Goal: Task Accomplishment & Management: Manage account settings

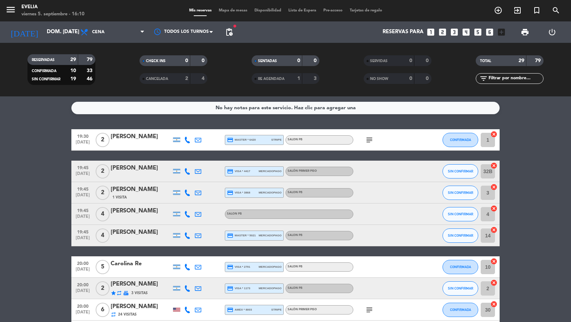
click at [145, 125] on div "No hay notas para este servicio. Haz clic para agregar una 19:30 [DATE] 2 [PERS…" at bounding box center [285, 209] width 571 height 226
click at [6, 10] on icon "menu" at bounding box center [10, 9] width 11 height 11
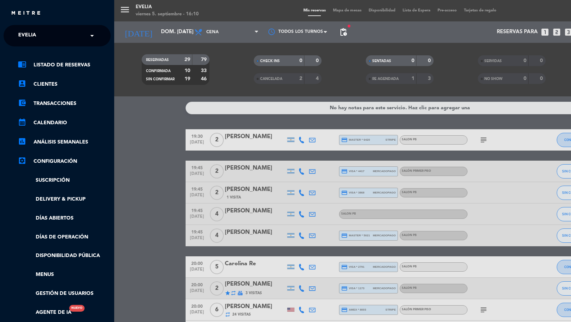
click at [47, 36] on input "text" at bounding box center [57, 36] width 87 height 16
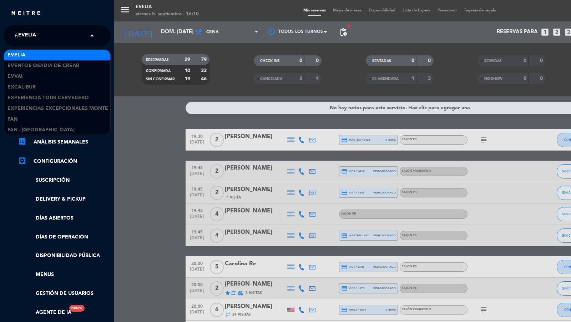
scroll to position [193, 0]
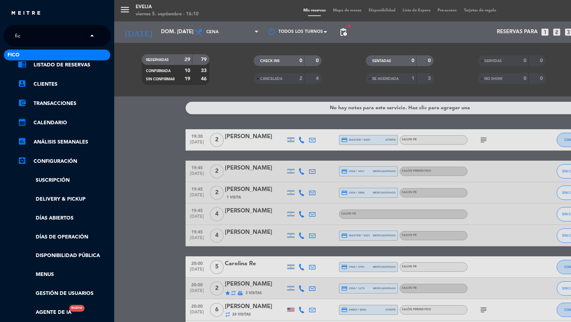
type input "fico"
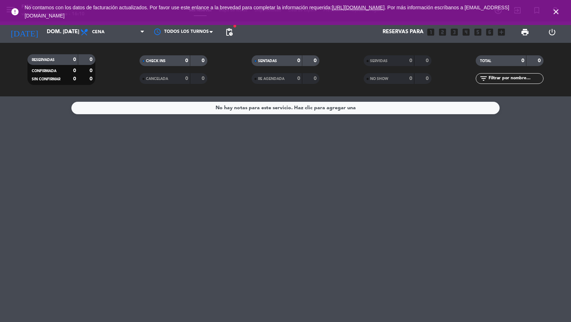
copy link "[URL][DOMAIN_NAME]"
click at [514, 13] on icon "close" at bounding box center [556, 11] width 9 height 9
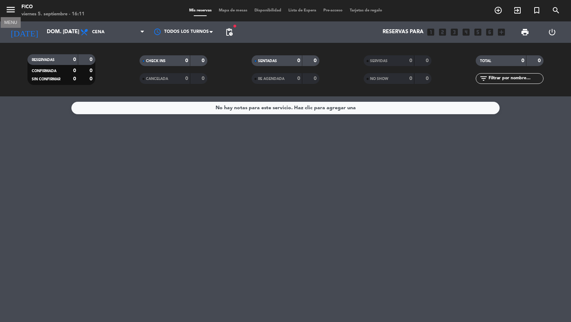
click at [9, 12] on icon "menu" at bounding box center [10, 9] width 11 height 11
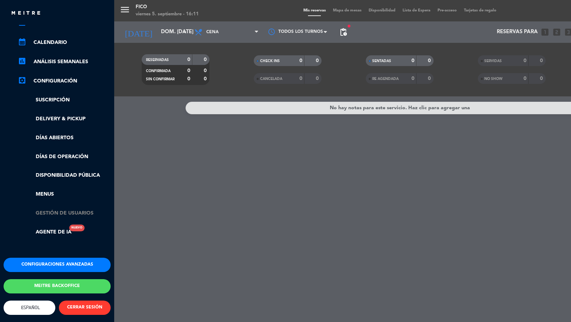
click at [67, 209] on link "Gestión de usuarios" at bounding box center [64, 213] width 93 height 8
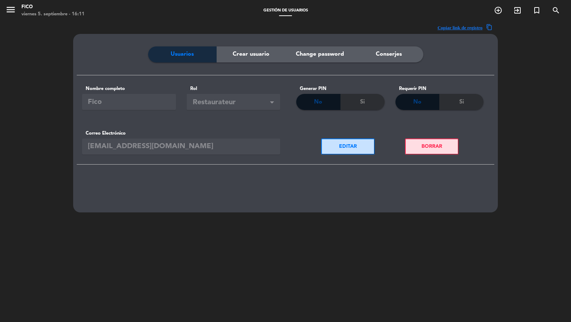
click at [422, 148] on button "BORRAR" at bounding box center [432, 147] width 54 height 16
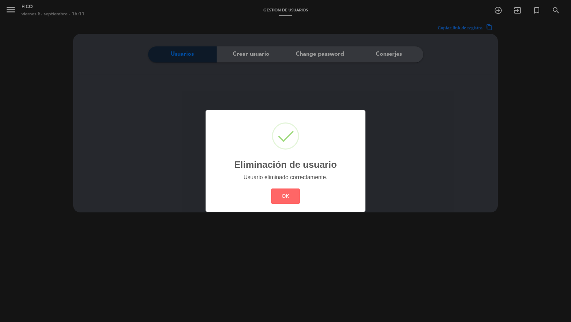
click at [271, 189] on button "OK" at bounding box center [285, 196] width 29 height 15
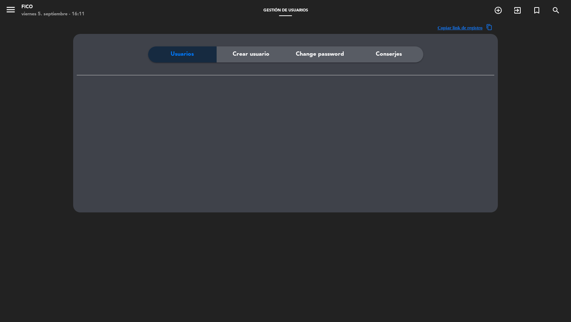
click at [247, 57] on span "Crear usuario" at bounding box center [251, 54] width 37 height 9
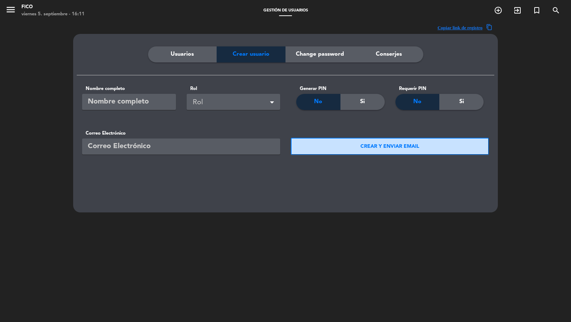
click at [145, 102] on input "text" at bounding box center [129, 102] width 94 height 16
click at [136, 139] on input "email" at bounding box center [181, 147] width 198 height 16
paste input "[URL][DOMAIN_NAME]"
type input "[URL][DOMAIN_NAME]"
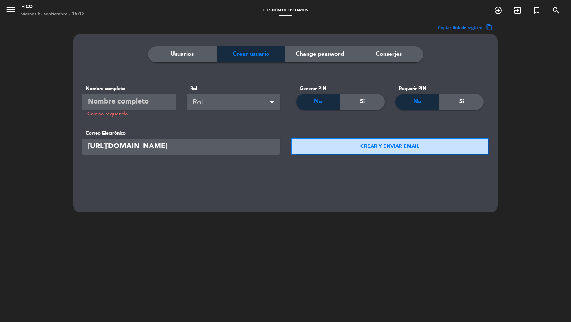
click at [162, 148] on input "[URL][DOMAIN_NAME]" at bounding box center [181, 147] width 198 height 16
drag, startPoint x: 206, startPoint y: 148, endPoint x: 200, endPoint y: 150, distance: 6.4
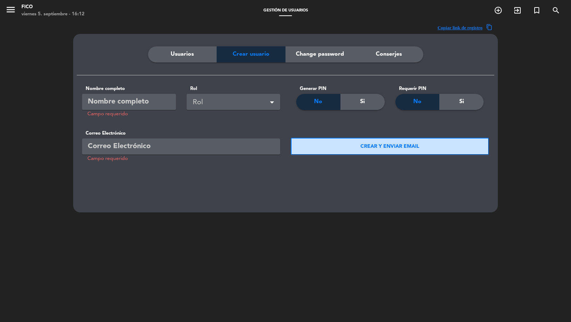
click at [200, 150] on input "Campo requerido" at bounding box center [181, 147] width 198 height 16
paste input "[EMAIL_ADDRESS][DOMAIN_NAME]"
type input "[EMAIL_ADDRESS][DOMAIN_NAME]"
click at [142, 100] on input "Campo requerido" at bounding box center [129, 102] width 94 height 16
type input "Fico"
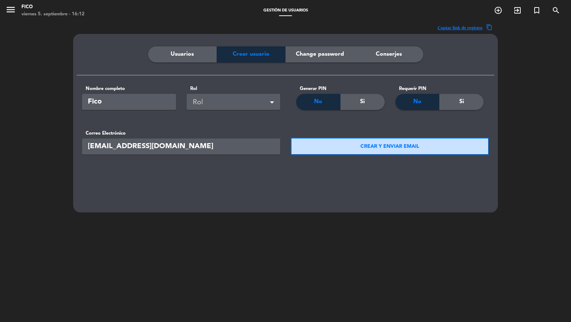
click at [219, 99] on div "Rol" at bounding box center [235, 103] width 84 height 12
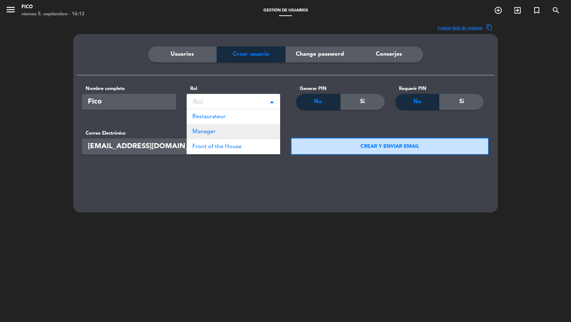
click at [217, 125] on div "Manager" at bounding box center [234, 131] width 94 height 15
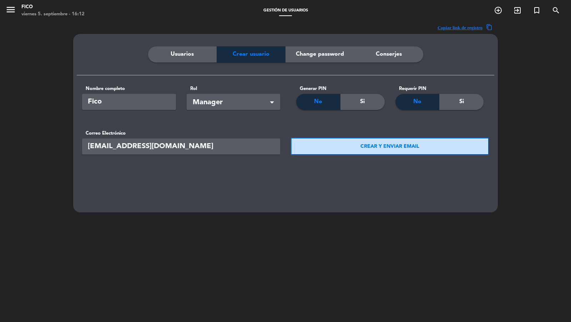
click at [221, 106] on span "Manager" at bounding box center [235, 103] width 84 height 12
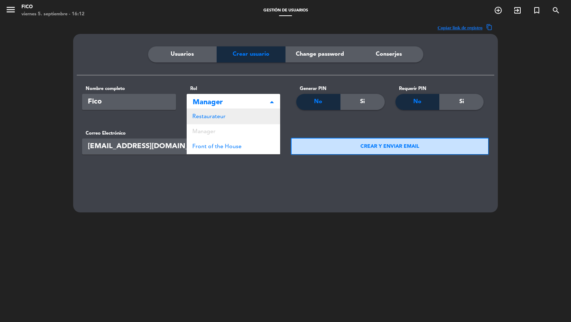
click at [221, 122] on div "Restaurateur" at bounding box center [234, 116] width 94 height 15
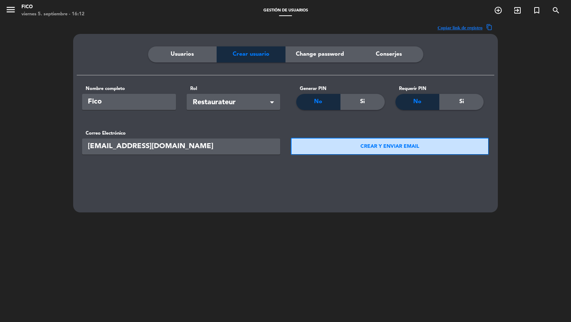
click at [345, 149] on button "CREAR Y ENVIAR EMAIL" at bounding box center [390, 146] width 198 height 17
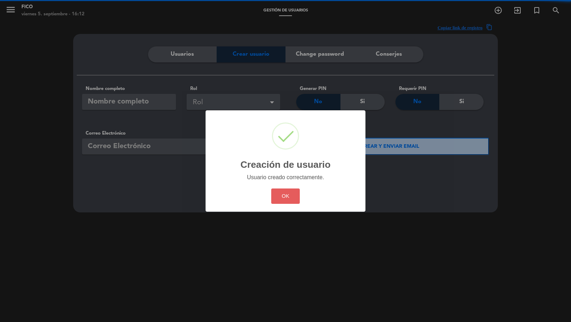
click at [291, 197] on button "OK" at bounding box center [285, 196] width 29 height 15
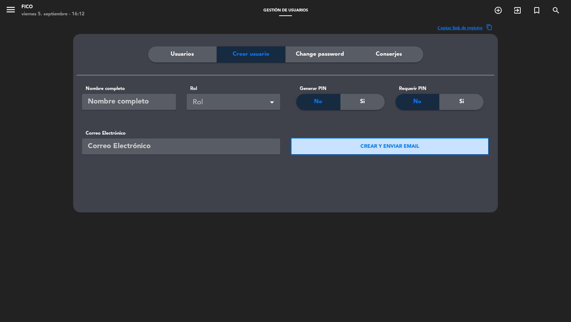
click at [181, 58] on span "Usuarios" at bounding box center [182, 54] width 23 height 9
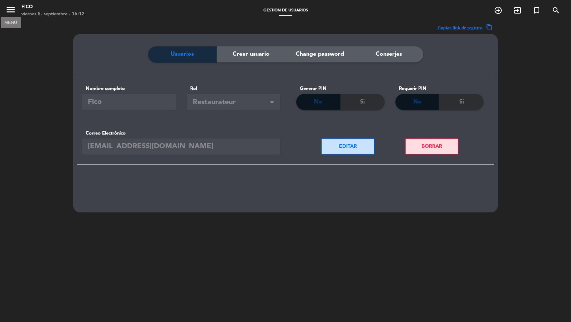
click at [11, 12] on icon "menu" at bounding box center [10, 9] width 11 height 11
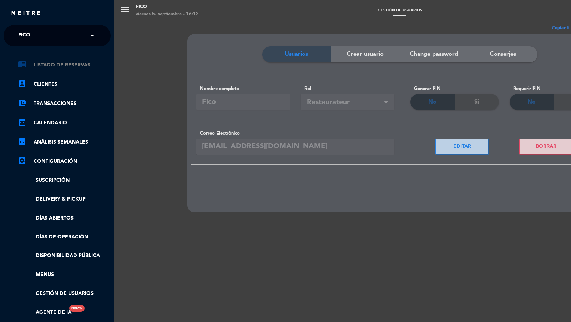
click at [69, 65] on link "chrome_reader_mode Listado de Reservas" at bounding box center [64, 65] width 93 height 9
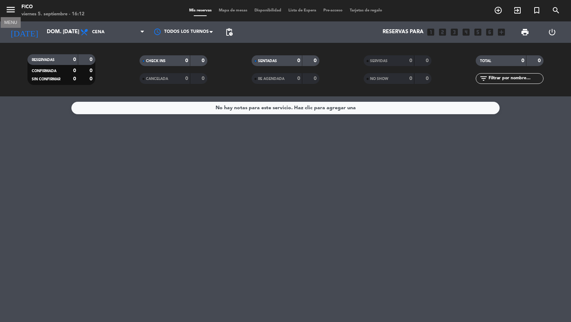
click at [10, 13] on icon "menu" at bounding box center [10, 9] width 11 height 11
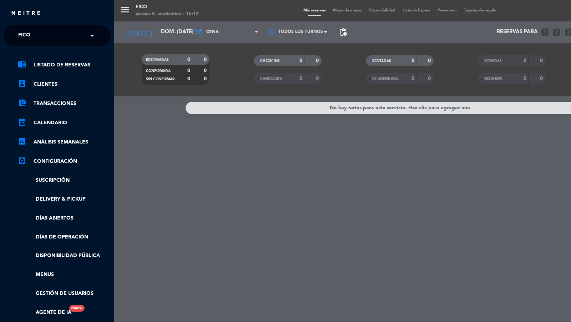
scroll to position [52, 0]
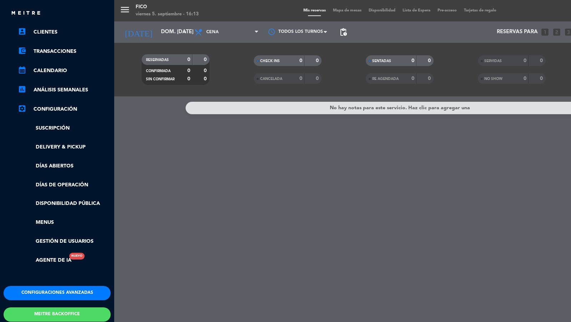
click at [57, 290] on button "Configuraciones avanzadas" at bounding box center [57, 293] width 107 height 14
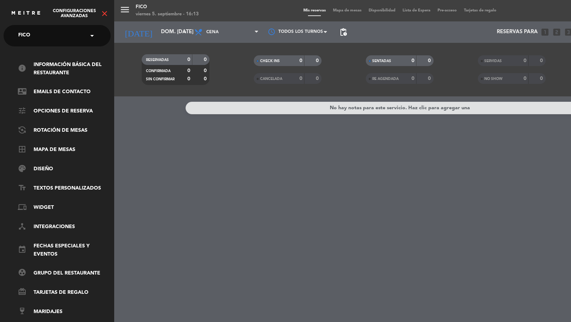
scroll to position [0, 0]
click at [46, 167] on link "palette Diseño" at bounding box center [64, 169] width 93 height 9
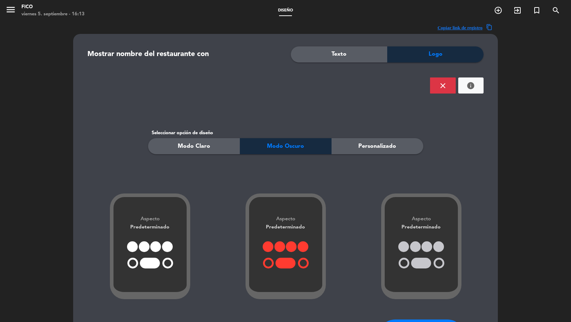
click at [399, 149] on div "Personalizado" at bounding box center [378, 146] width 92 height 16
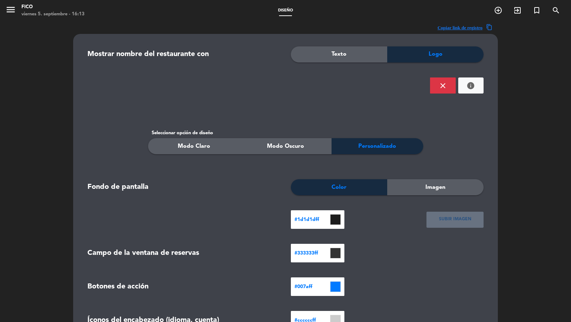
click at [440, 192] on div "Imagen" at bounding box center [435, 187] width 96 height 16
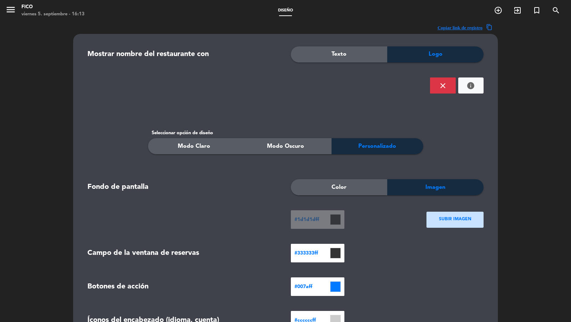
click at [435, 217] on div "SUBIR IMAGEN" at bounding box center [455, 220] width 57 height 16
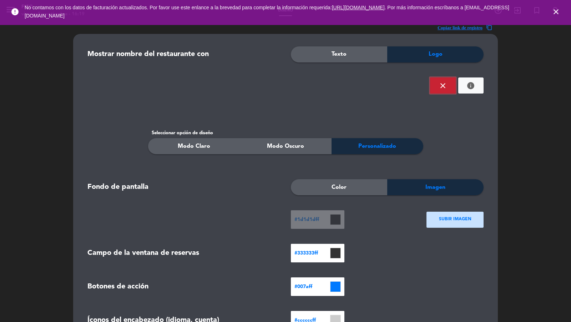
click at [435, 91] on button "close" at bounding box center [443, 85] width 26 height 16
click at [451, 89] on ngx-dropzone-label "SUBIR IMAGEN" at bounding box center [455, 85] width 32 height 7
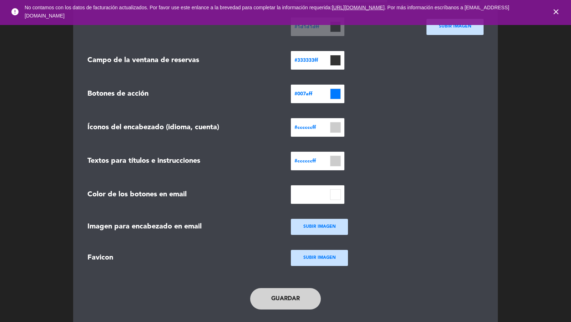
scroll to position [248, 0]
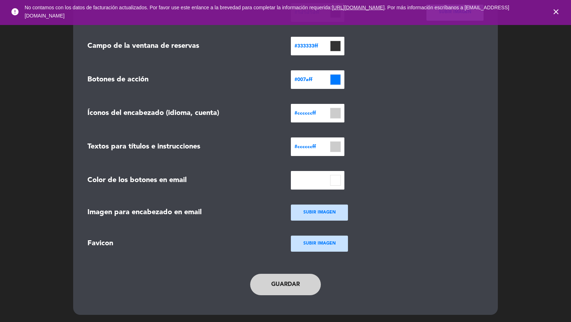
click at [263, 290] on button "Guardar" at bounding box center [285, 284] width 71 height 21
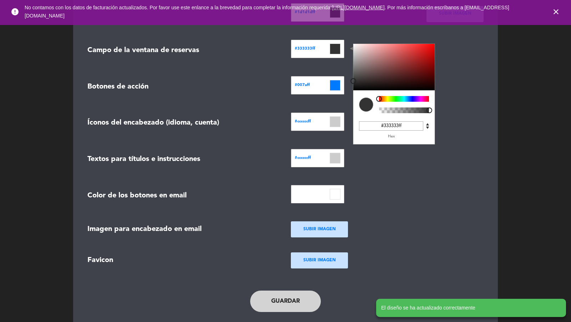
click at [339, 46] on input at bounding box center [335, 49] width 11 height 11
drag, startPoint x: 394, startPoint y: 99, endPoint x: 445, endPoint y: 97, distance: 51.5
click at [445, 97] on form "Mostrar nombre del restaurante con Texto Logo f1co (1).png (image/png) f1co (1)…" at bounding box center [285, 40] width 407 height 485
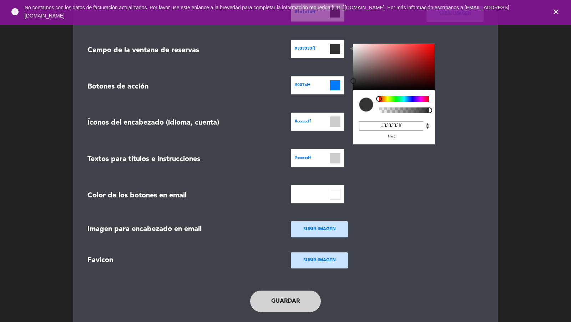
drag, startPoint x: 422, startPoint y: 97, endPoint x: 371, endPoint y: 98, distance: 50.4
click at [371, 98] on div at bounding box center [394, 104] width 81 height 29
type input "#ffffffff"
drag, startPoint x: 363, startPoint y: 55, endPoint x: 338, endPoint y: 36, distance: 31.6
click at [338, 36] on form "Mostrar nombre del restaurante con Texto Logo f1co (1).png (image/png) f1co (1)…" at bounding box center [285, 40] width 407 height 485
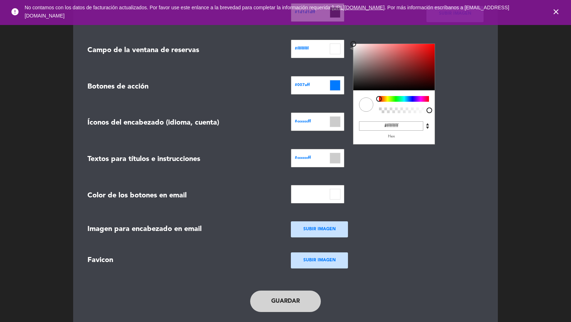
click at [335, 87] on input at bounding box center [335, 85] width 11 height 11
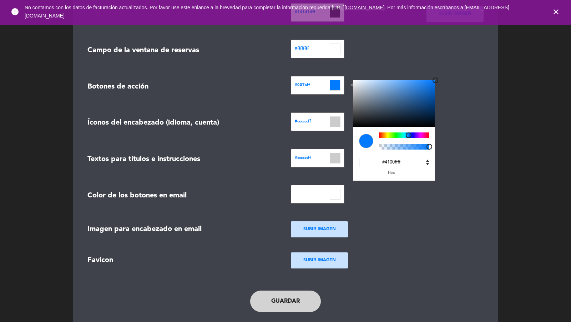
click at [415, 136] on div at bounding box center [404, 135] width 50 height 6
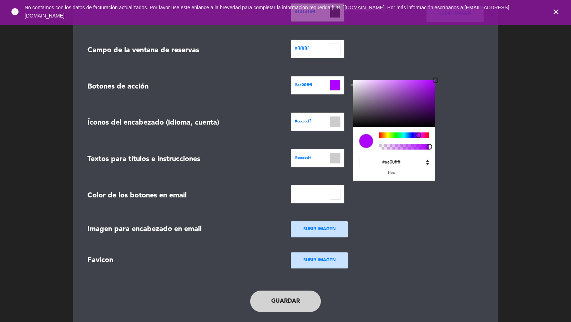
click at [419, 136] on div at bounding box center [419, 135] width 6 height 6
click at [417, 104] on div at bounding box center [394, 103] width 81 height 46
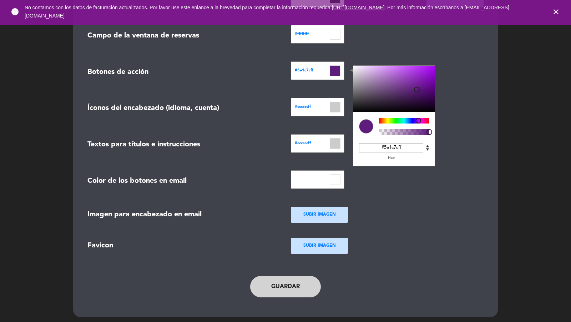
scroll to position [264, 0]
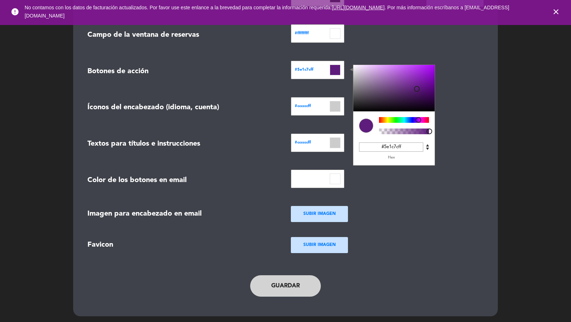
click at [392, 152] on div "#5e1c7cff" at bounding box center [394, 148] width 76 height 12
click at [393, 149] on input "#5e1c7cff" at bounding box center [391, 146] width 64 height 9
type input "#5e1c7cff"
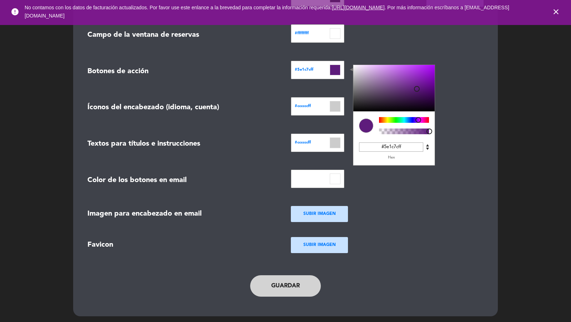
click at [336, 102] on input at bounding box center [335, 106] width 11 height 11
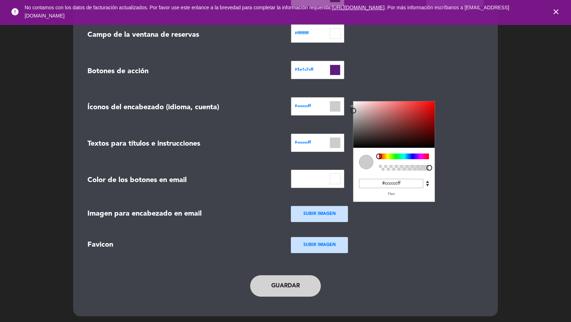
click at [400, 181] on input "#ccccccff" at bounding box center [391, 183] width 64 height 9
paste input "5e1c7"
type input "#5e1c7cff"
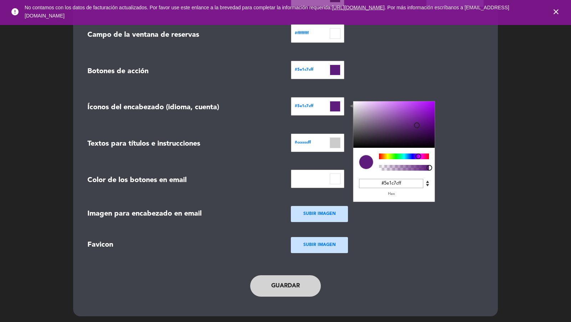
click at [332, 143] on input at bounding box center [335, 142] width 11 height 11
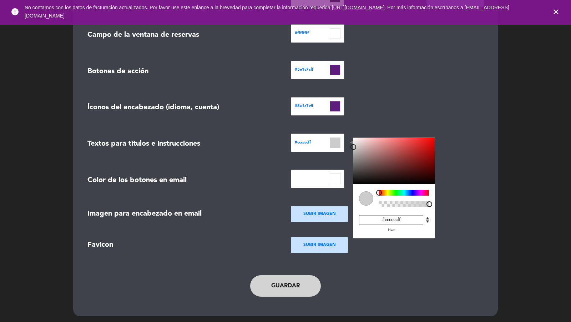
click at [407, 216] on input "#ccccccff" at bounding box center [391, 219] width 64 height 9
paste input "5e1c7"
type input "#5e1c7cff"
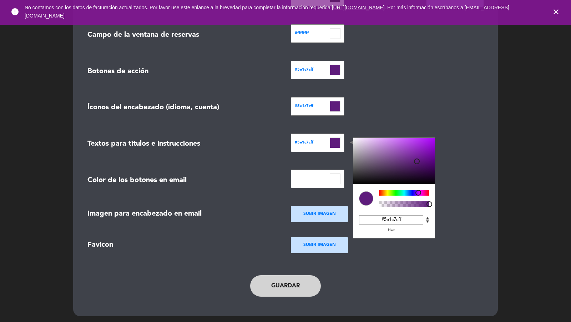
click at [341, 182] on div at bounding box center [318, 179] width 54 height 19
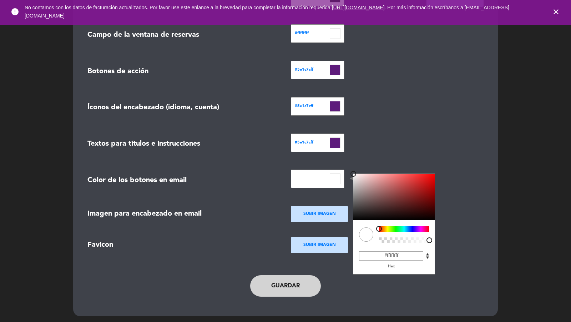
click at [335, 176] on input at bounding box center [335, 179] width 11 height 11
click at [396, 252] on input "#ffffffff" at bounding box center [391, 255] width 64 height 9
paste input "5e1c7c"
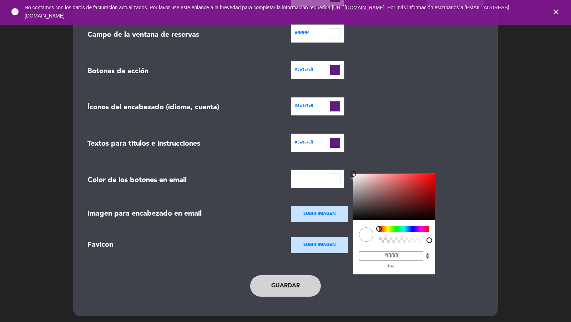
type input "#5e1c7cff"
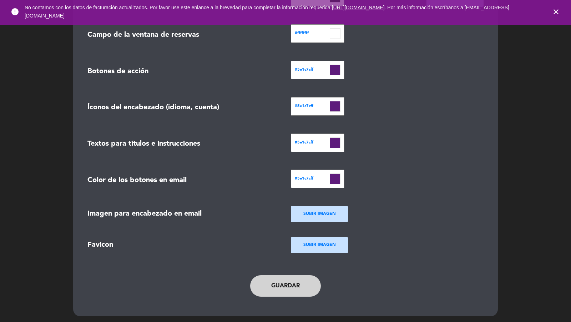
click at [325, 212] on ngx-dropzone-label "SUBIR IMAGEN" at bounding box center [320, 214] width 32 height 7
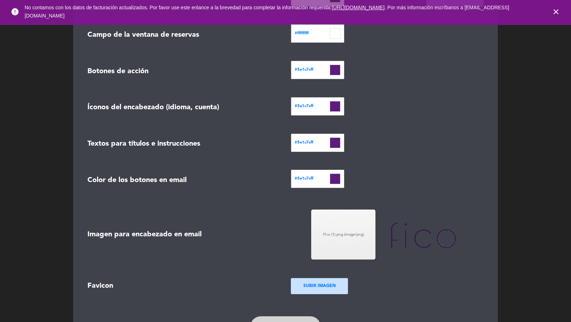
click at [281, 290] on div "Guardar" at bounding box center [285, 327] width 293 height 36
click at [281, 290] on button "Guardar" at bounding box center [285, 326] width 71 height 21
click at [514, 13] on icon "close" at bounding box center [556, 11] width 9 height 9
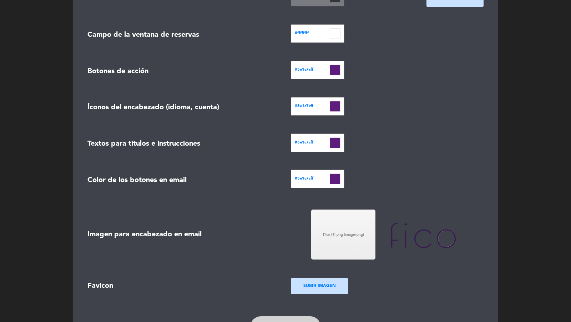
scroll to position [0, 0]
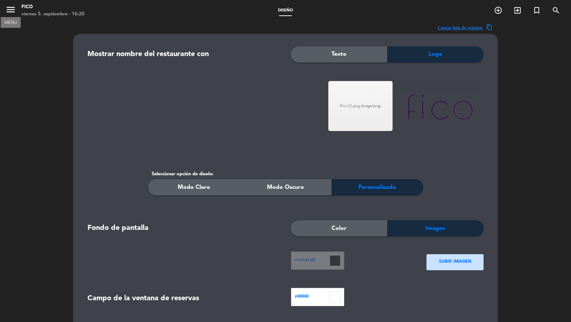
click at [8, 9] on icon "menu" at bounding box center [10, 9] width 11 height 11
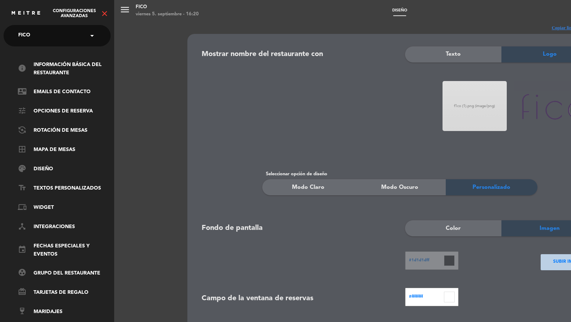
drag, startPoint x: 101, startPoint y: 21, endPoint x: 102, endPoint y: 15, distance: 5.9
click at [101, 21] on div "Configuraciones avanzadas close" at bounding box center [57, 10] width 114 height 21
click at [102, 14] on icon "close" at bounding box center [104, 13] width 9 height 9
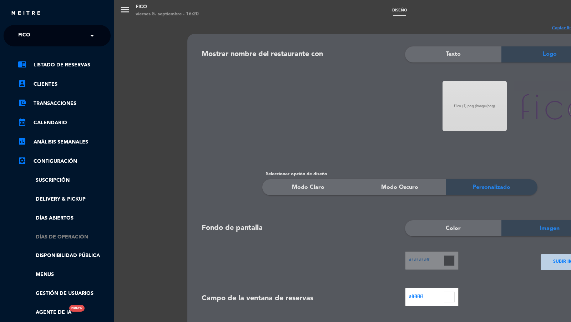
click at [59, 239] on link "Días de Operación" at bounding box center [64, 237] width 93 height 8
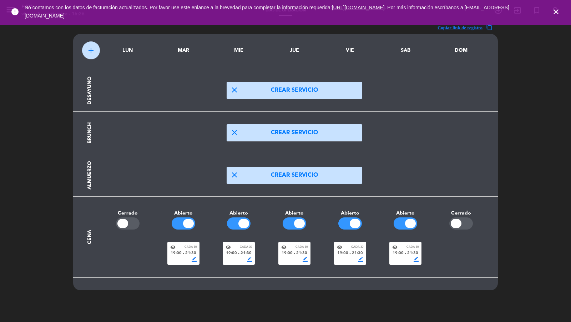
click at [514, 14] on span "close" at bounding box center [556, 11] width 19 height 19
click at [514, 14] on icon "close" at bounding box center [556, 11] width 9 height 9
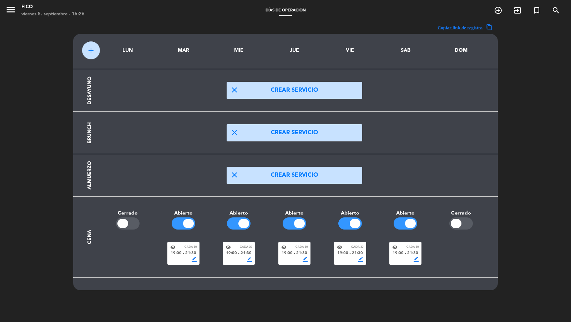
click at [184, 254] on div "19:00 fiber_manual_record 21:30" at bounding box center [183, 253] width 26 height 6
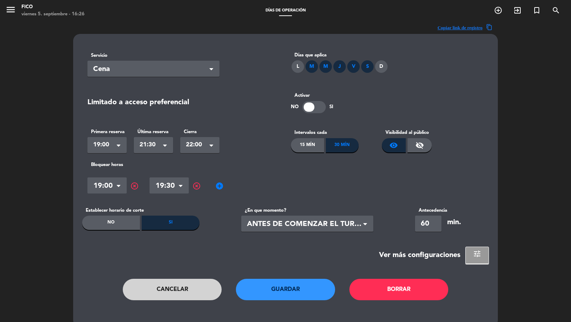
click at [120, 147] on span at bounding box center [119, 146] width 4 height 5
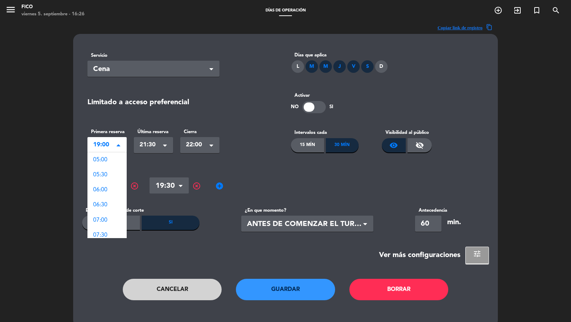
scroll to position [421, 0]
click at [108, 189] on div "20:00" at bounding box center [106, 190] width 39 height 15
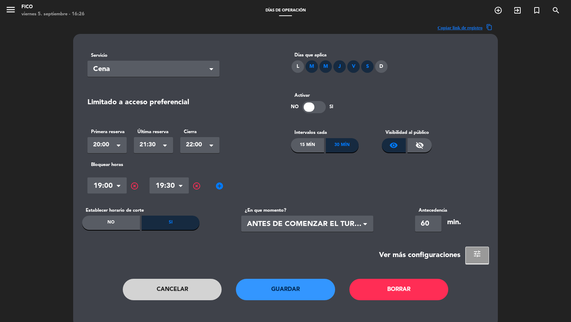
click at [137, 186] on span "highlight_off" at bounding box center [134, 186] width 9 height 9
click at [263, 290] on button "Guardar" at bounding box center [285, 289] width 99 height 21
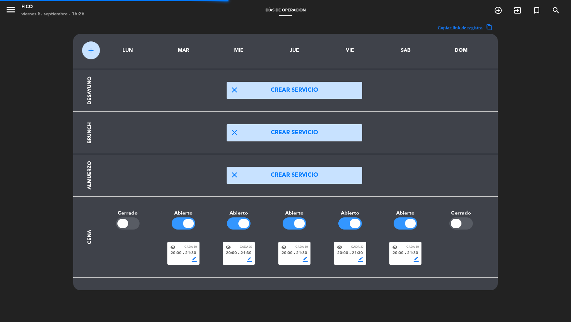
click at [301, 259] on div "border_color" at bounding box center [294, 259] width 26 height 5
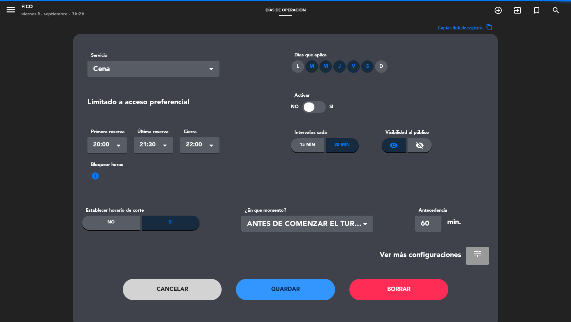
click at [472, 262] on button "tune" at bounding box center [477, 255] width 23 height 17
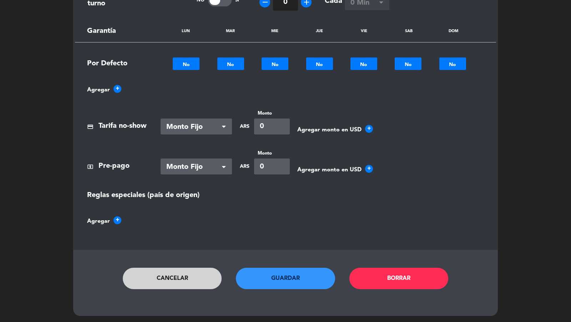
click at [264, 282] on button "Guardar" at bounding box center [285, 278] width 99 height 21
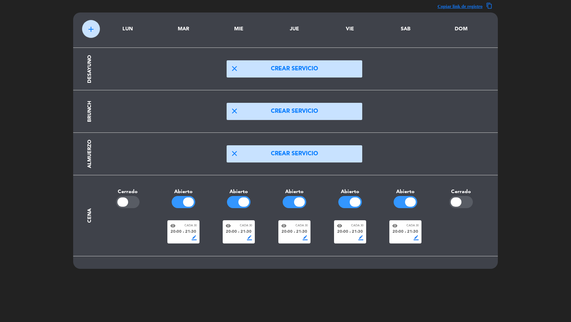
scroll to position [0, 0]
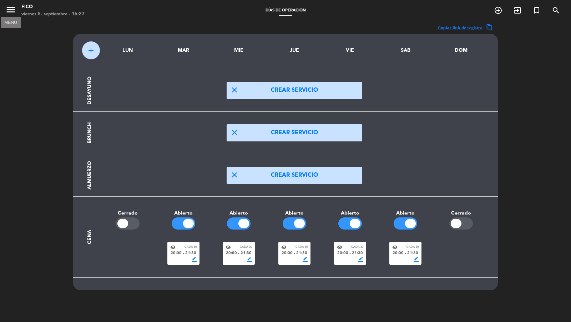
click at [12, 16] on button "menu" at bounding box center [10, 10] width 11 height 13
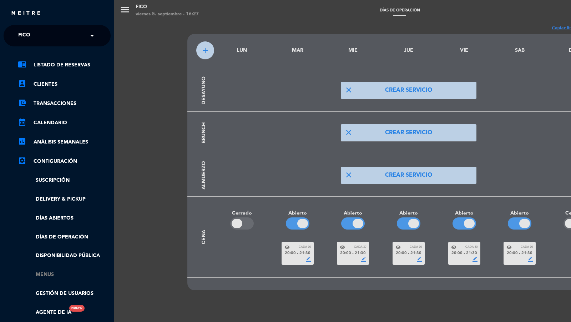
scroll to position [77, 0]
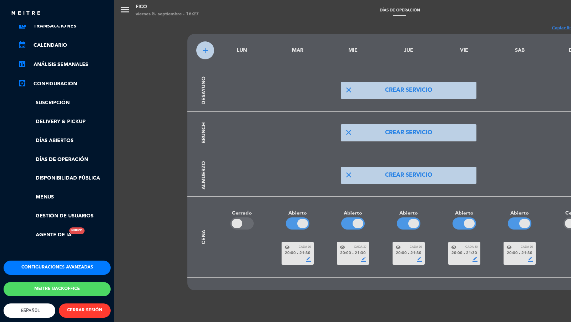
click at [54, 272] on div "Configuraciones avanzadas Meitre backoffice English Español Português Español E…" at bounding box center [57, 305] width 118 height 89
click at [54, 266] on button "Configuraciones avanzadas" at bounding box center [57, 268] width 107 height 14
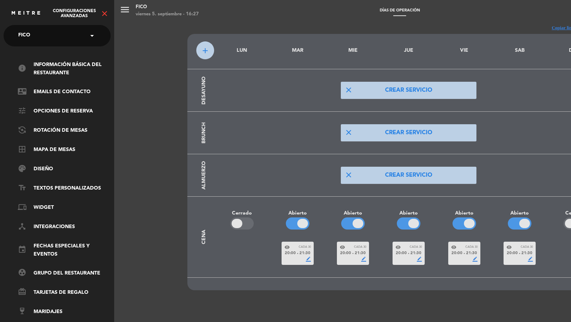
scroll to position [0, 0]
click at [48, 167] on link "palette Diseño" at bounding box center [64, 169] width 93 height 9
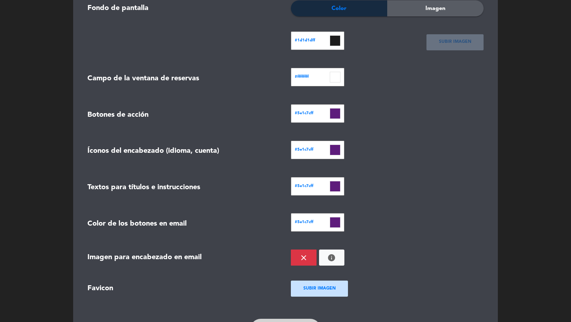
scroll to position [183, 0]
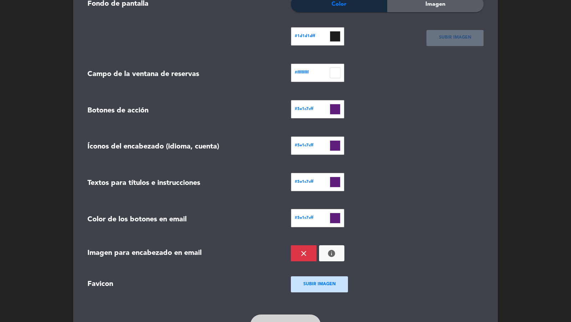
click at [337, 71] on input at bounding box center [335, 72] width 11 height 11
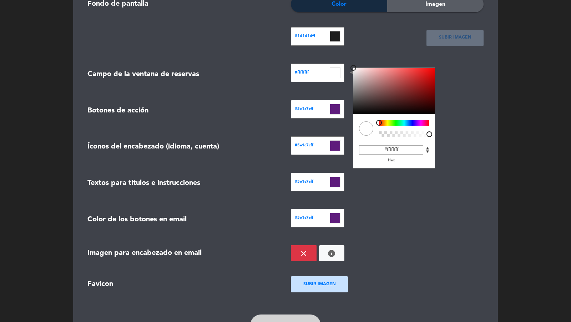
click at [337, 71] on input at bounding box center [335, 72] width 11 height 11
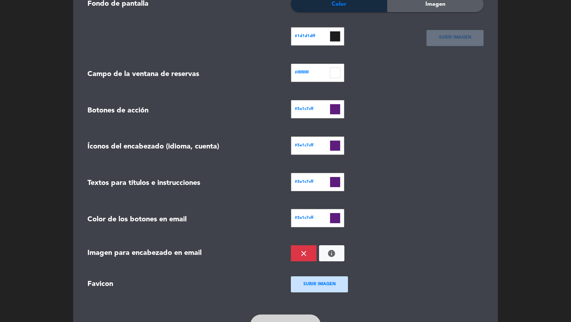
click at [362, 47] on div "#1d1d1dff" at bounding box center [337, 37] width 102 height 21
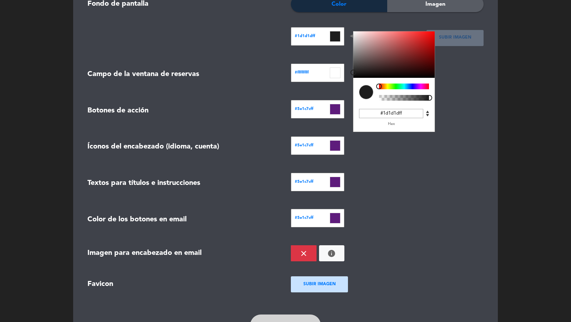
click at [340, 40] on input at bounding box center [335, 36] width 11 height 11
drag, startPoint x: 368, startPoint y: 60, endPoint x: 373, endPoint y: 49, distance: 12.1
click at [373, 49] on div at bounding box center [394, 54] width 81 height 46
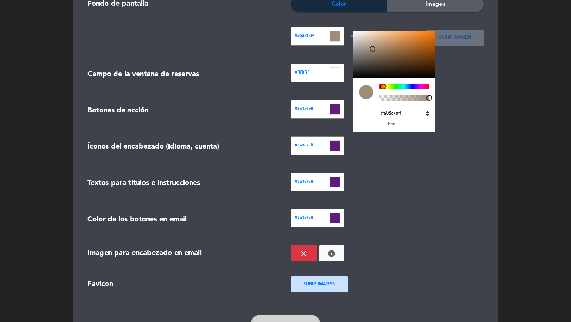
click at [383, 86] on div at bounding box center [404, 87] width 50 height 6
type input "#d1c4b9ff"
drag, startPoint x: 375, startPoint y: 52, endPoint x: 363, endPoint y: 40, distance: 16.9
click at [363, 40] on div at bounding box center [394, 54] width 81 height 46
click at [399, 209] on div "#5e1c7cff" at bounding box center [388, 219] width 204 height 21
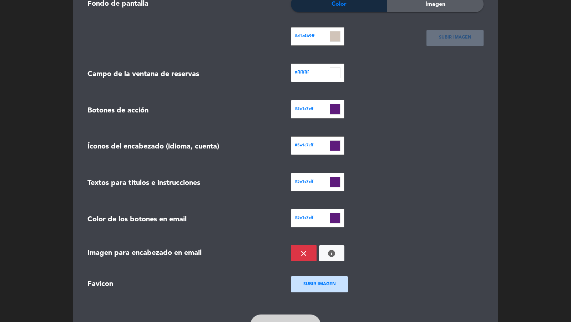
scroll to position [222, 0]
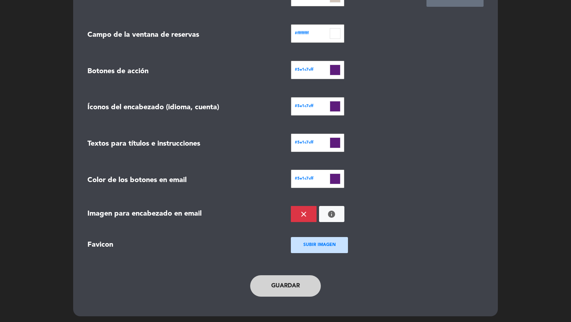
click at [298, 282] on button "Guardar" at bounding box center [285, 285] width 71 height 21
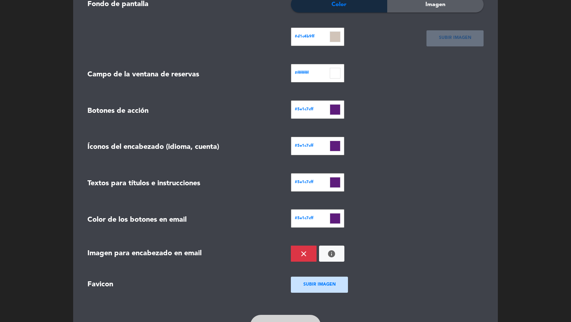
scroll to position [136, 0]
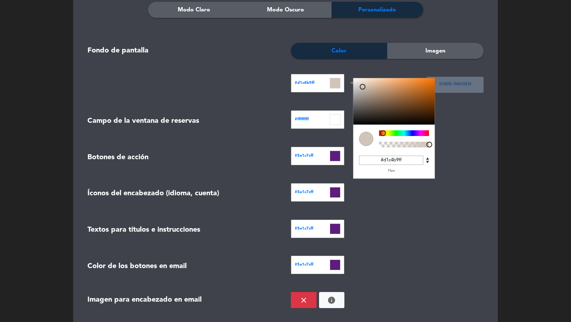
click at [338, 82] on input at bounding box center [335, 83] width 11 height 11
click at [391, 161] on input "#d1c4b9ff" at bounding box center [391, 160] width 64 height 9
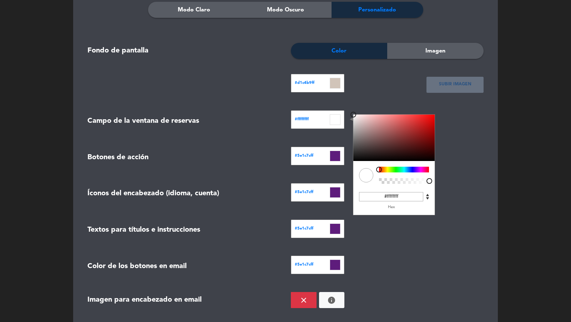
click at [336, 123] on input at bounding box center [335, 119] width 11 height 11
click at [393, 197] on input "#ffffffff" at bounding box center [391, 196] width 64 height 9
paste input "d1c4b9"
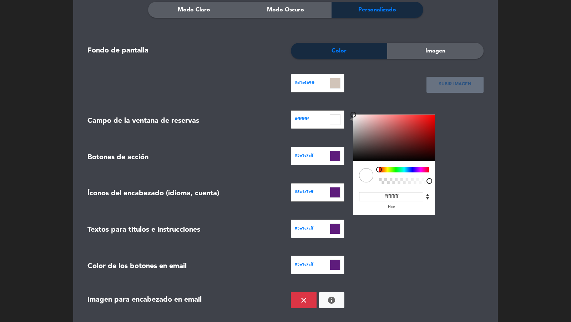
type input "#d1c4b9ff"
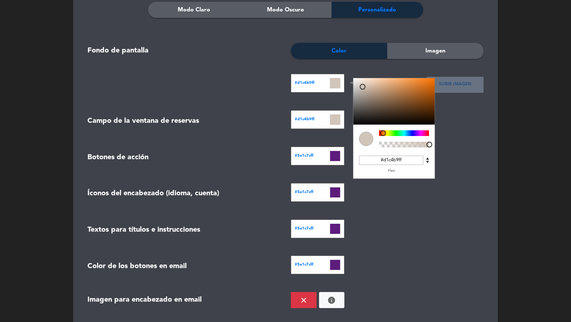
click at [337, 83] on input at bounding box center [335, 83] width 11 height 11
type input "#000000ff"
drag, startPoint x: 428, startPoint y: 121, endPoint x: 444, endPoint y: 138, distance: 23.2
click at [445, 133] on form "Mostrar nombre del restaurante con Texto Logo SUBIR IMAGEN close info Seleccion…" at bounding box center [285, 132] width 407 height 444
click at [444, 143] on form "Mostrar nombre del restaurante con Texto Logo SUBIR IMAGEN close info Seleccion…" at bounding box center [285, 132] width 407 height 444
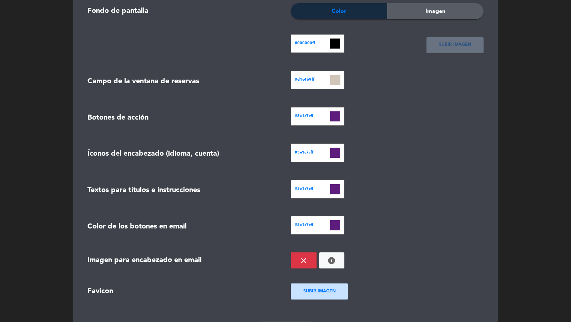
scroll to position [217, 0]
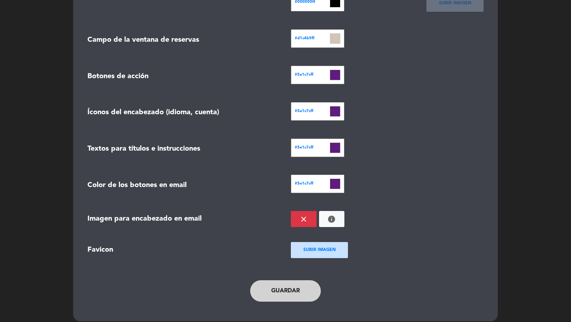
click at [295, 290] on button "Guardar" at bounding box center [285, 290] width 71 height 21
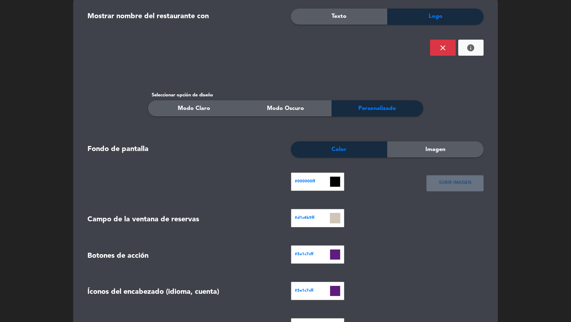
scroll to position [0, 0]
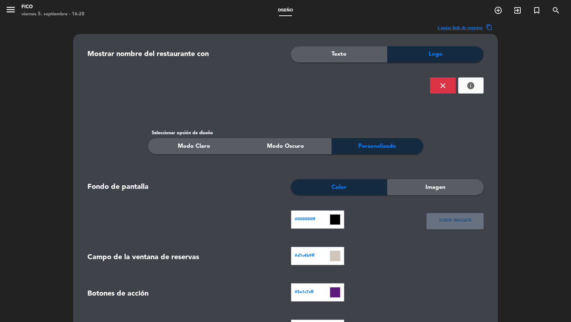
click at [10, 8] on icon "menu" at bounding box center [10, 9] width 11 height 11
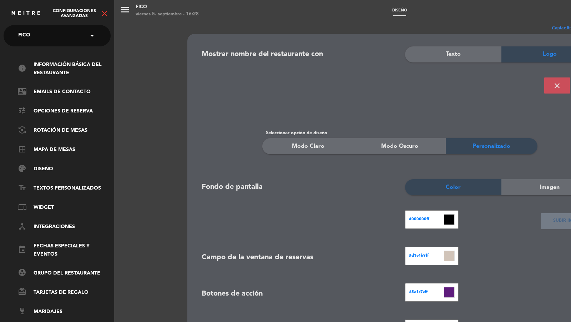
click at [107, 9] on icon "close" at bounding box center [104, 13] width 9 height 9
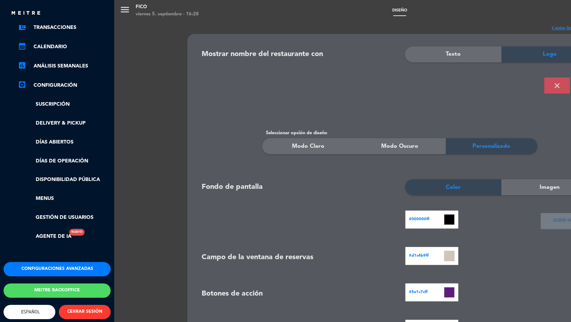
scroll to position [86, 0]
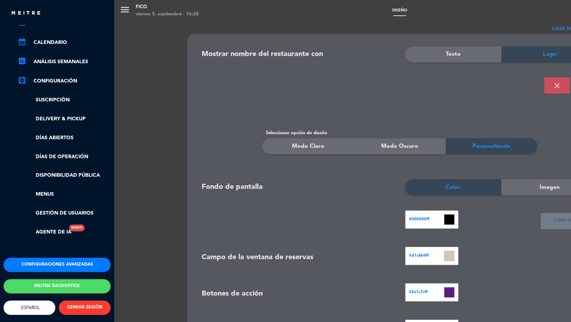
click at [75, 258] on button "Configuraciones avanzadas" at bounding box center [57, 265] width 107 height 14
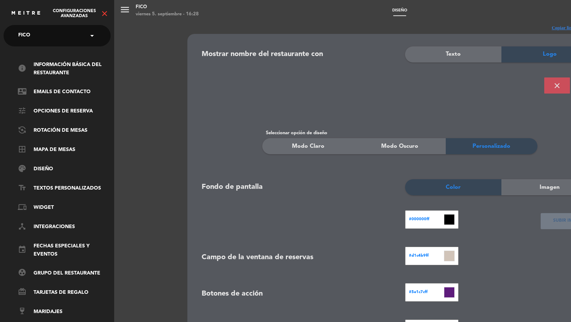
click at [299, 246] on div "menu FICO viernes 5. septiembre - 16:28 Diseño add_circle_outline exit_to_app t…" at bounding box center [399, 161] width 571 height 322
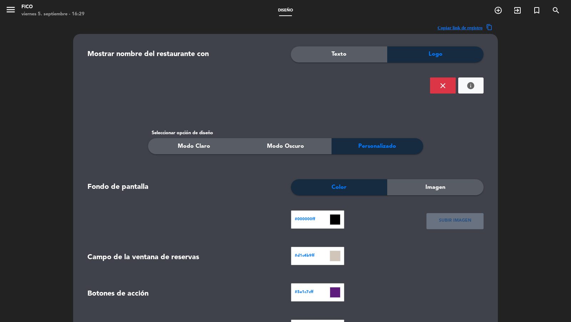
click at [14, 7] on icon "menu" at bounding box center [10, 9] width 11 height 11
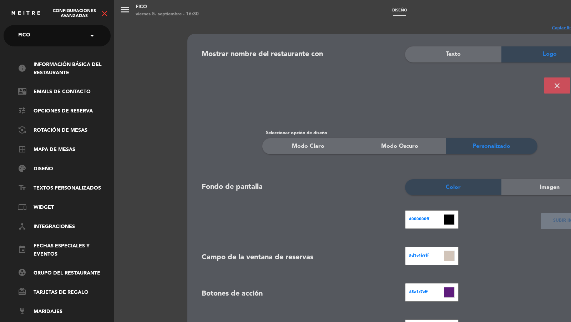
click at [54, 40] on input "text" at bounding box center [57, 36] width 87 height 16
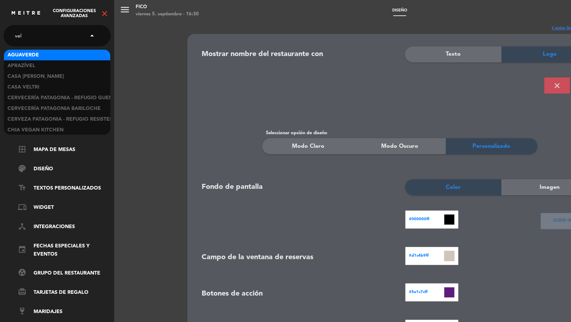
type input "velt"
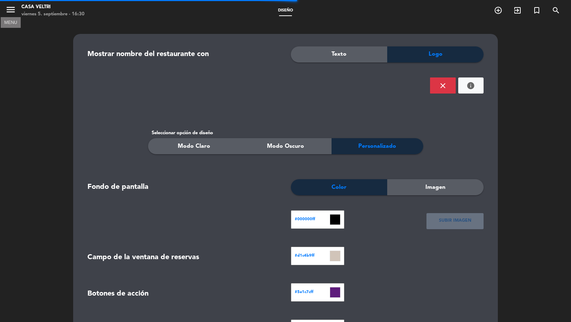
click at [14, 8] on icon "menu" at bounding box center [10, 9] width 11 height 11
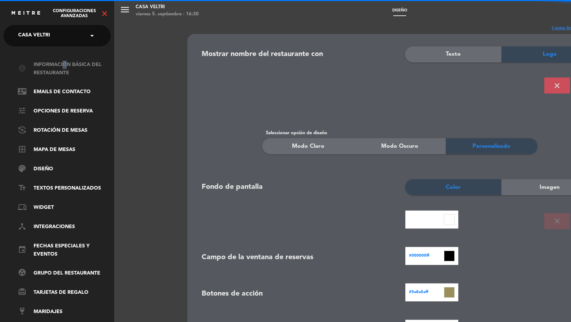
click at [61, 65] on link "info Información básica del restaurante" at bounding box center [64, 69] width 93 height 16
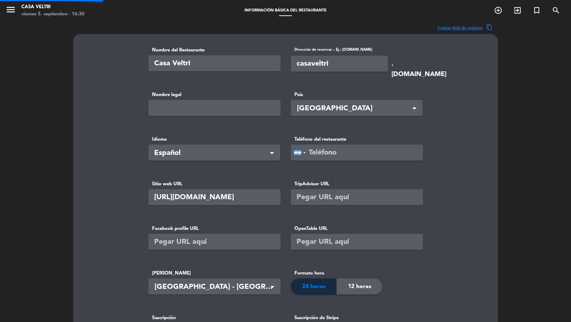
type input "Juncal Bistro SRL"
type input "92900"
click at [10, 8] on icon "menu" at bounding box center [10, 9] width 11 height 11
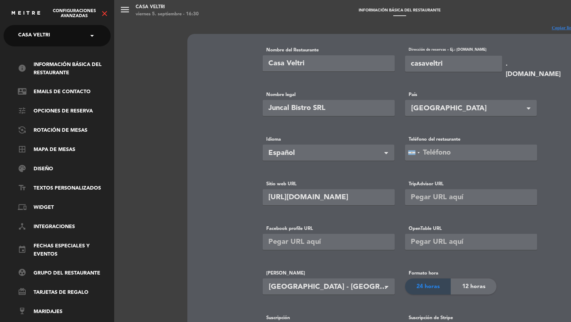
click at [105, 15] on icon "close" at bounding box center [104, 13] width 9 height 9
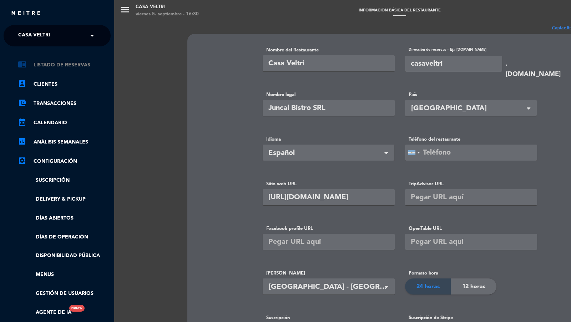
click at [78, 64] on link "chrome_reader_mode Listado de Reservas" at bounding box center [64, 65] width 93 height 9
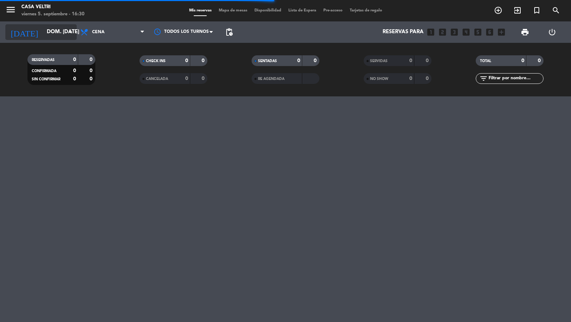
click at [57, 37] on input "dom. [DATE]" at bounding box center [77, 32] width 69 height 14
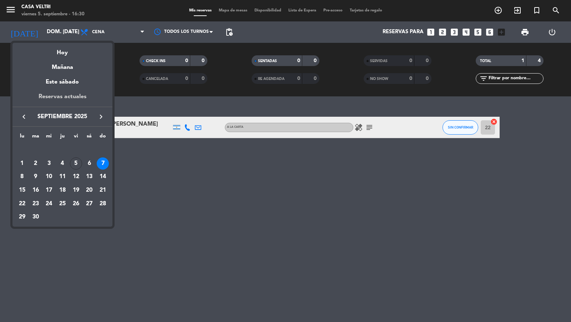
click at [60, 97] on div "Reservas actuales" at bounding box center [62, 99] width 100 height 15
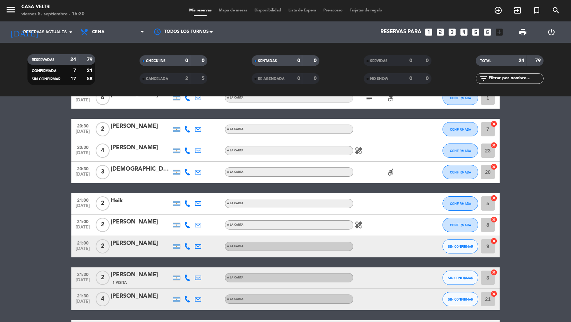
scroll to position [168, 0]
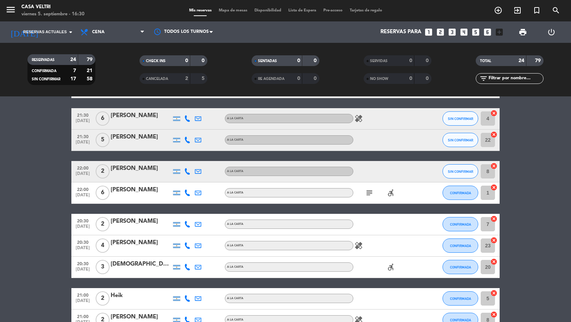
click at [227, 12] on span "Mapa de mesas" at bounding box center [233, 11] width 36 height 4
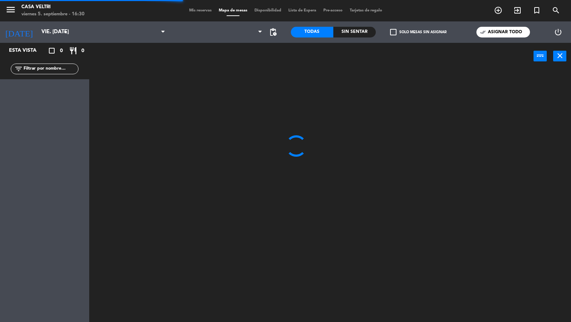
click at [195, 12] on span "Mis reservas" at bounding box center [201, 11] width 30 height 4
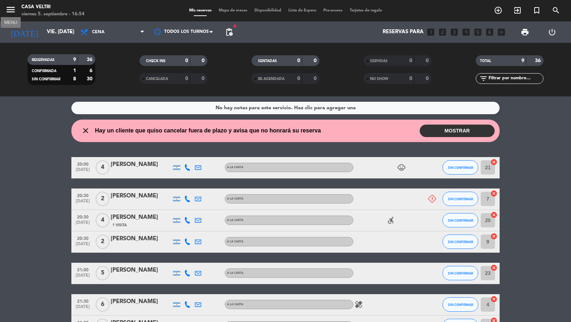
click at [6, 9] on icon "menu" at bounding box center [10, 9] width 11 height 11
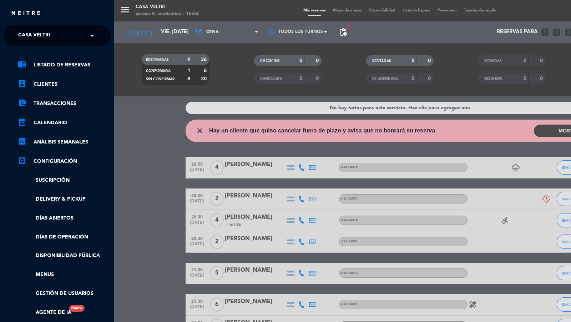
click at [47, 43] on ng-select "× Casa [PERSON_NAME] ×" at bounding box center [57, 35] width 107 height 21
click at [57, 32] on div "× Casa [PERSON_NAME]" at bounding box center [37, 35] width 45 height 15
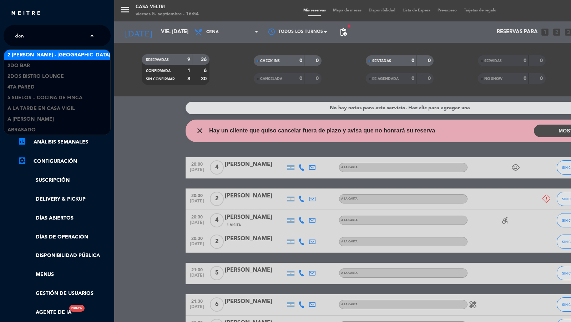
type input "don j"
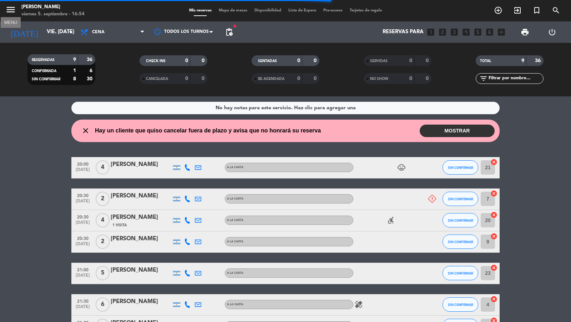
click at [15, 9] on icon "menu" at bounding box center [10, 9] width 11 height 11
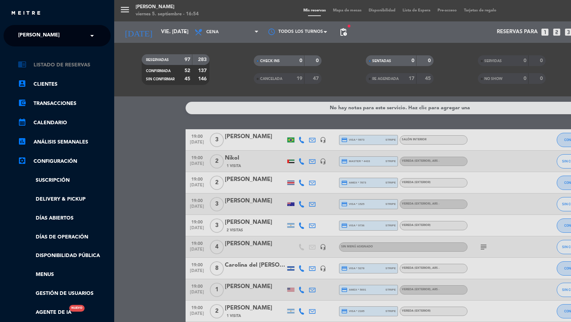
click at [64, 65] on link "chrome_reader_mode Listado de Reservas" at bounding box center [64, 65] width 93 height 9
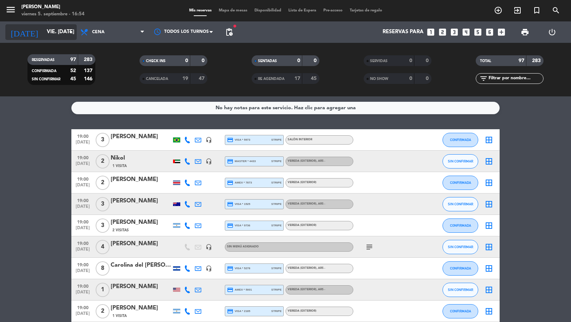
click at [57, 36] on input "vie. [DATE]" at bounding box center [77, 32] width 69 height 14
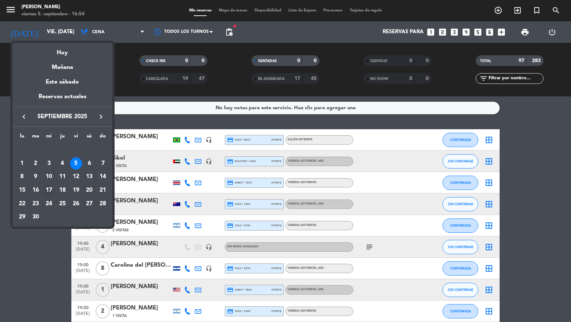
click at [49, 187] on div "17" at bounding box center [49, 190] width 12 height 12
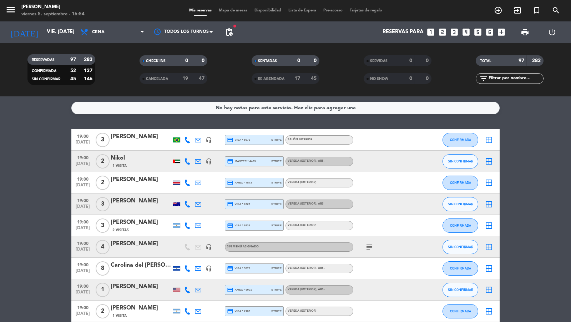
type input "mié. [DATE]"
click at [230, 35] on span "pending_actions" at bounding box center [229, 32] width 9 height 9
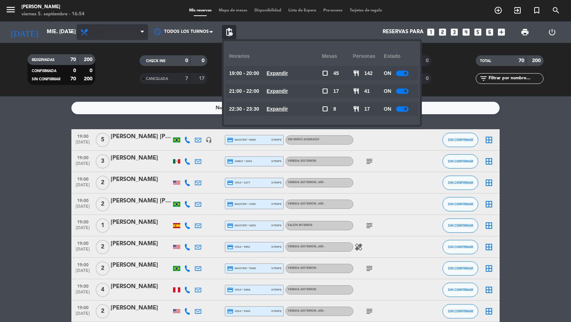
click at [132, 29] on span "Cena" at bounding box center [112, 32] width 71 height 16
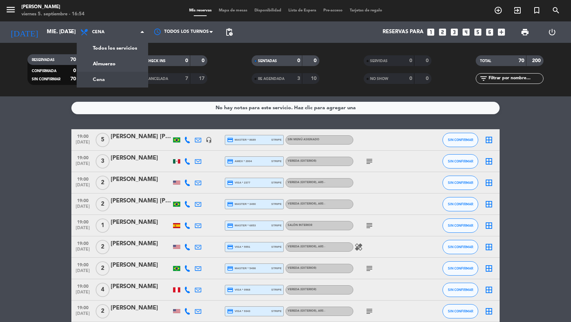
click at [127, 44] on div "menu [PERSON_NAME] 5. septiembre - 16:54 Mis reservas Mapa de mesas Disponibili…" at bounding box center [285, 48] width 571 height 96
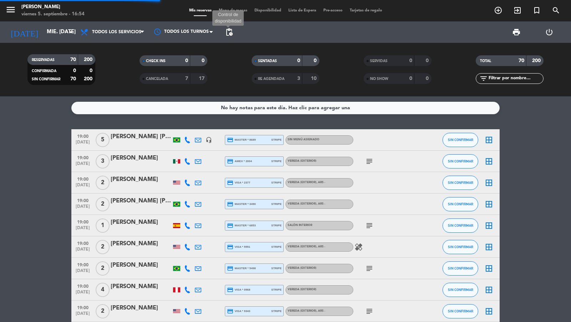
click at [225, 35] on span "pending_actions" at bounding box center [229, 32] width 9 height 9
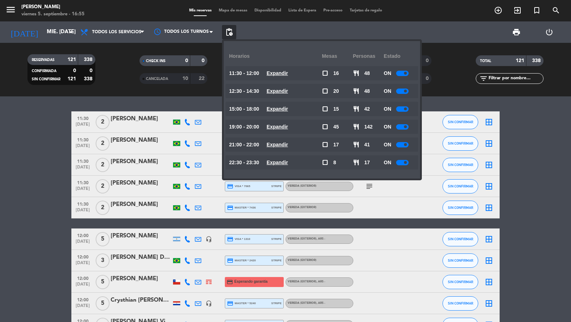
click at [496, 19] on div "menu [PERSON_NAME] 5. septiembre - 16:55 Mis reservas Mapa de mesas Disponibili…" at bounding box center [285, 10] width 571 height 21
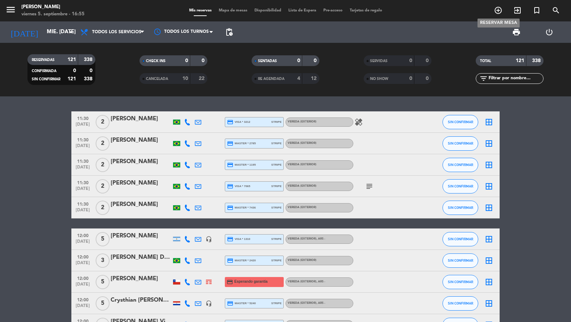
click at [496, 14] on icon "add_circle_outline" at bounding box center [498, 10] width 9 height 9
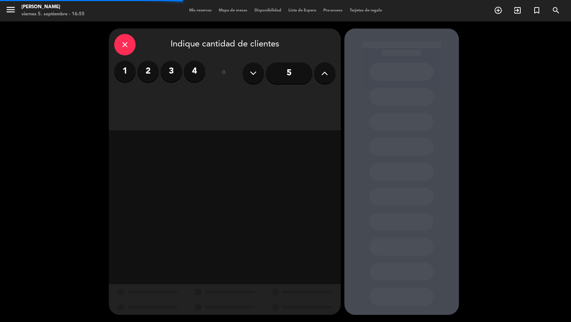
click at [281, 77] on input "5" at bounding box center [289, 72] width 46 height 21
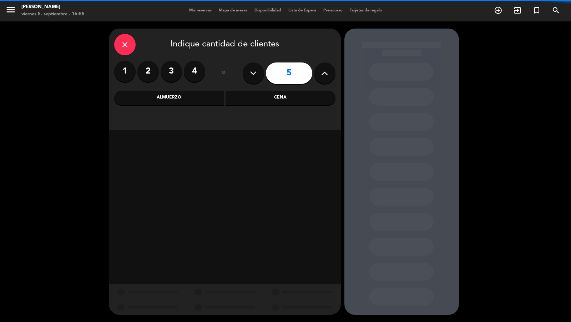
click at [208, 104] on div "close Indique cantidad de clientes 1 2 3 4 ó 5 Almuerzo Cena" at bounding box center [225, 80] width 232 height 102
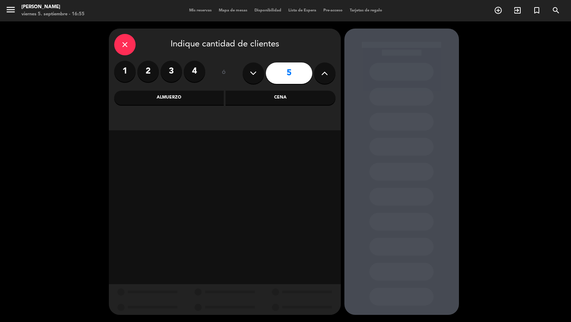
click at [200, 98] on div "Almuerzo" at bounding box center [169, 98] width 110 height 14
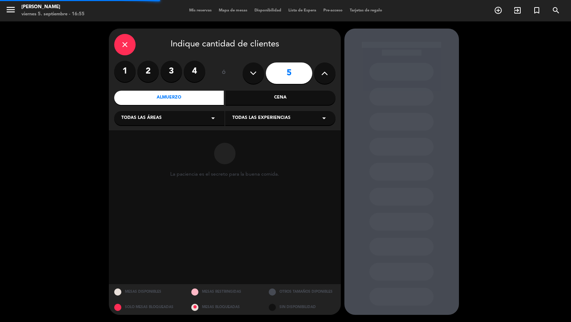
click at [171, 122] on div "Todas las áreas arrow_drop_down" at bounding box center [169, 118] width 110 height 14
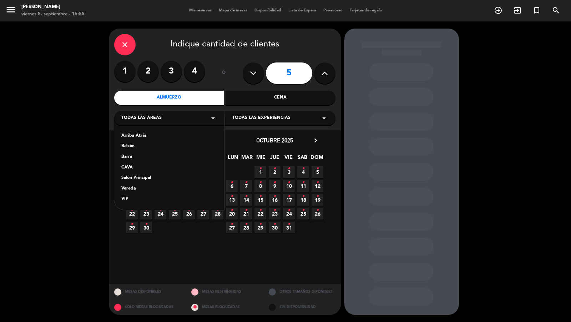
click at [139, 179] on div "Salón Principal" at bounding box center [169, 178] width 96 height 7
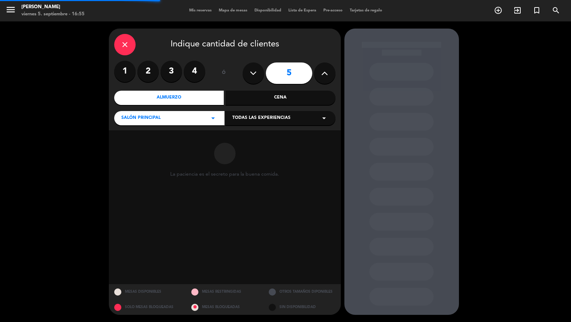
click at [250, 125] on div "close Indique cantidad de clientes 1 2 3 4 ó 5 Almuerzo Cena Salón Principal ar…" at bounding box center [225, 80] width 232 height 102
click at [251, 122] on div "Todas las experiencias arrow_drop_down" at bounding box center [280, 118] width 110 height 14
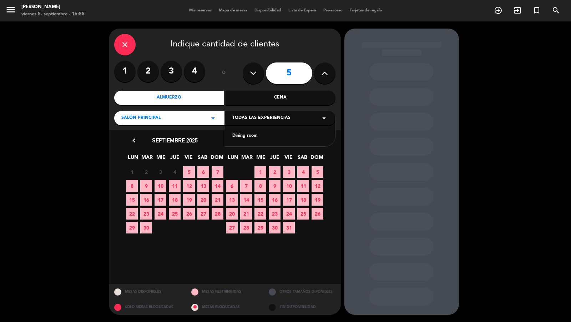
click at [246, 136] on div "Dining room" at bounding box center [280, 135] width 96 height 7
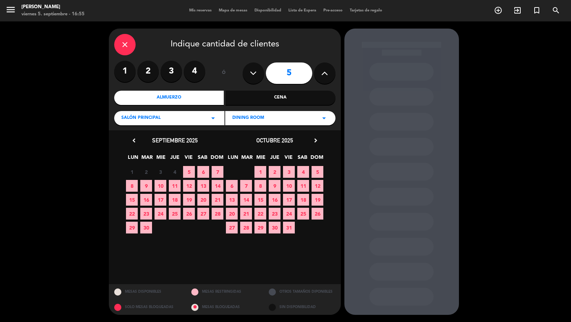
click at [310, 141] on div "octubre 2025 chevron_right" at bounding box center [275, 141] width 100 height 10
click at [319, 138] on icon "chevron_right" at bounding box center [315, 140] width 7 height 7
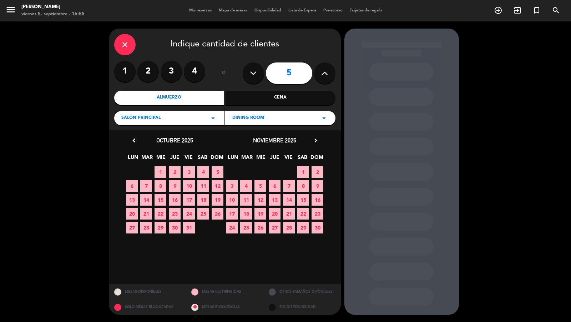
click at [304, 200] on span "15" at bounding box center [303, 200] width 12 height 12
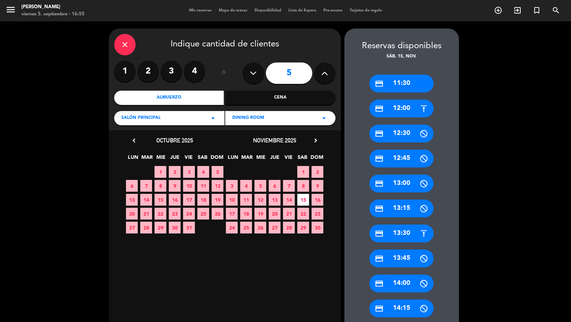
click at [404, 113] on div "credit_card 12:00" at bounding box center [402, 109] width 64 height 18
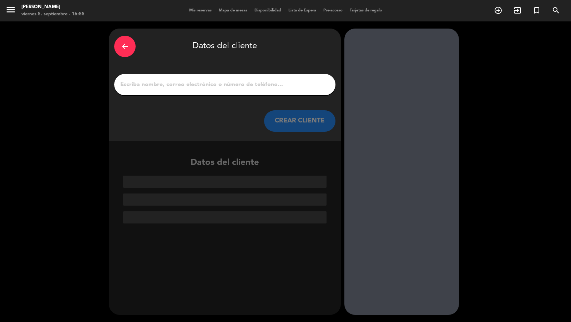
click at [274, 79] on div at bounding box center [224, 84] width 221 height 21
click at [271, 83] on input "1" at bounding box center [225, 85] width 211 height 10
paste input "Você terá que alterar o horário para 11:30 ou 12:00 na sala interna para 6 pess…"
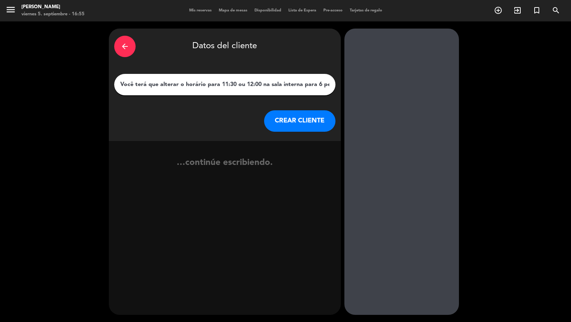
scroll to position [0, 89]
click at [307, 87] on input "Você terá que alterar o horário para 11:30 ou 12:00 na sala interna para 6 pess…" at bounding box center [225, 85] width 211 height 10
type input "\"
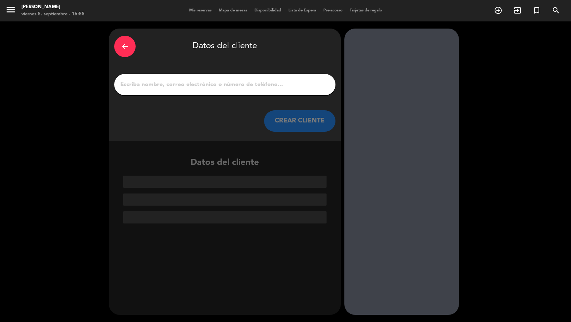
scroll to position [0, 0]
click at [286, 89] on div at bounding box center [224, 84] width 221 height 21
click at [283, 87] on input "1" at bounding box center [225, 85] width 211 height 10
paste input "[PERSON_NAME]"
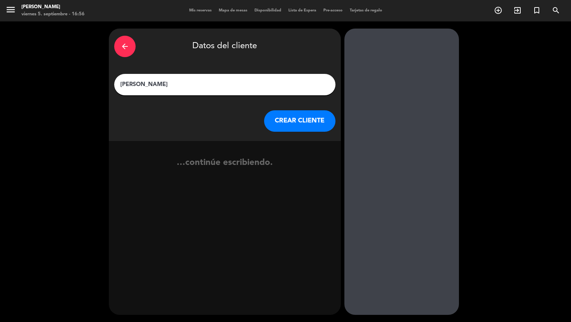
type input "[PERSON_NAME]"
click at [292, 116] on button "CREAR CLIENTE" at bounding box center [299, 120] width 71 height 21
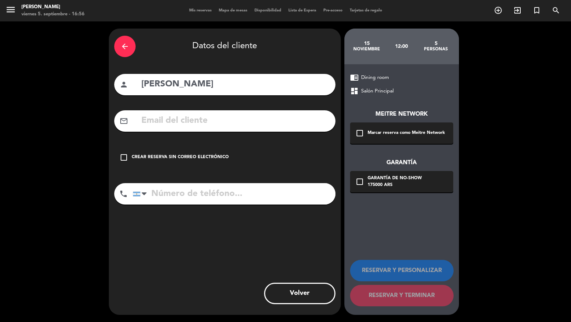
click at [374, 139] on div "check_box_outline_blank Marcar reserva como Meitre Network" at bounding box center [401, 132] width 103 height 21
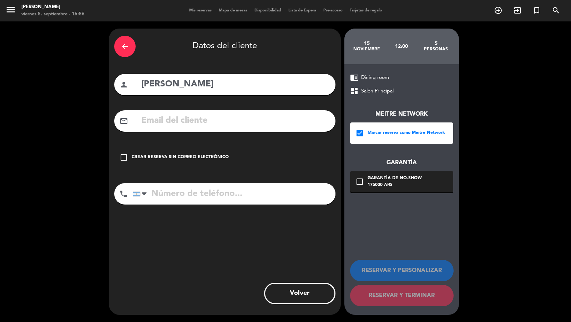
click at [376, 187] on div "175000 ARS" at bounding box center [395, 185] width 54 height 7
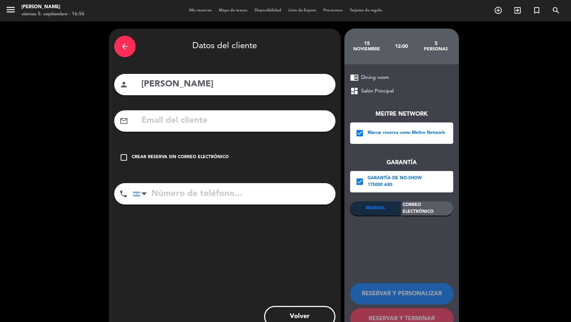
click at [432, 214] on div "Correo Electrónico" at bounding box center [428, 208] width 51 height 14
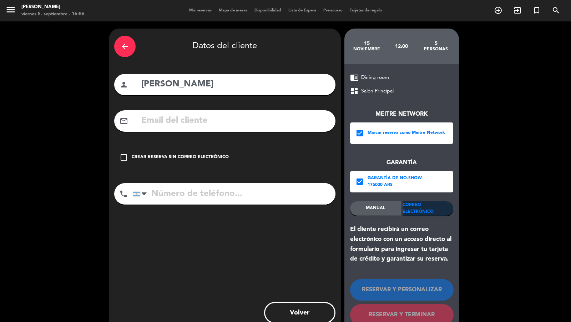
click at [301, 121] on input "text" at bounding box center [236, 121] width 190 height 15
paste input "[EMAIL_ADDRESS][DOMAIN_NAME]"
click at [245, 122] on input "text" at bounding box center [236, 121] width 190 height 15
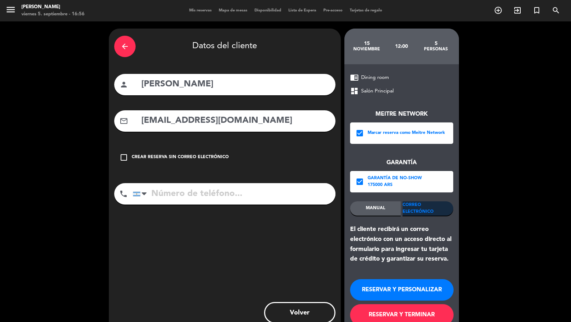
type input "[EMAIL_ADDRESS][DOMAIN_NAME]"
click at [227, 188] on input "tel" at bounding box center [234, 193] width 203 height 21
click at [227, 200] on input "tel" at bounding box center [234, 193] width 203 height 21
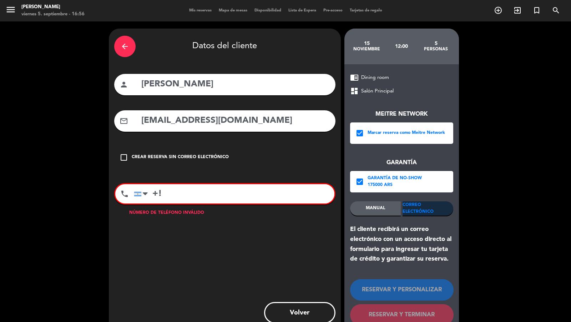
paste input "952.451.3947"
click at [162, 192] on input "+!952.451.3947" at bounding box center [234, 193] width 201 height 19
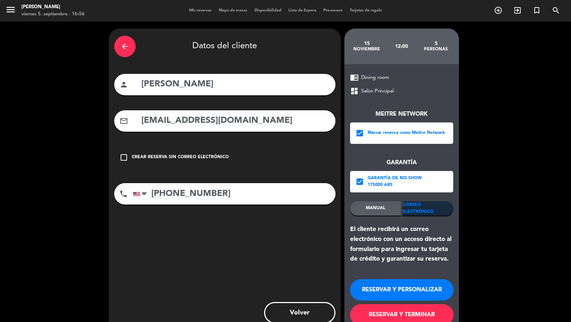
type input "[PHONE_NUMBER]"
drag, startPoint x: 374, startPoint y: 321, endPoint x: 374, endPoint y: 310, distance: 11.1
click at [374, 290] on button "RESERVAR Y TERMINAR" at bounding box center [402, 314] width 104 height 21
